Goal: Navigation & Orientation: Understand site structure

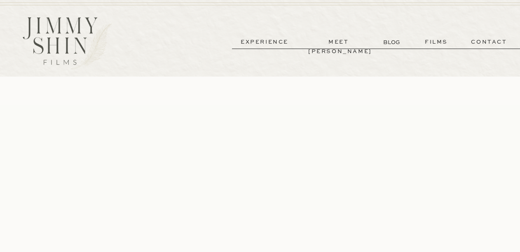
click at [276, 39] on p "experience" at bounding box center [264, 41] width 61 height 9
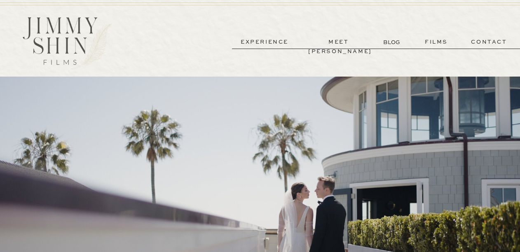
click at [395, 40] on p "BLOG" at bounding box center [392, 42] width 19 height 9
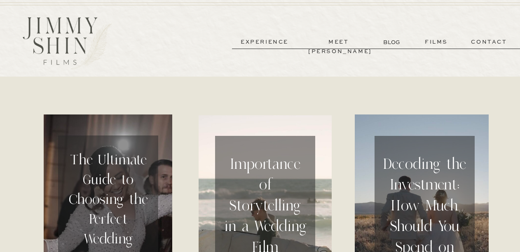
click at [335, 38] on p "meet [PERSON_NAME]" at bounding box center [338, 41] width 61 height 9
